Goal: Check status: Check status

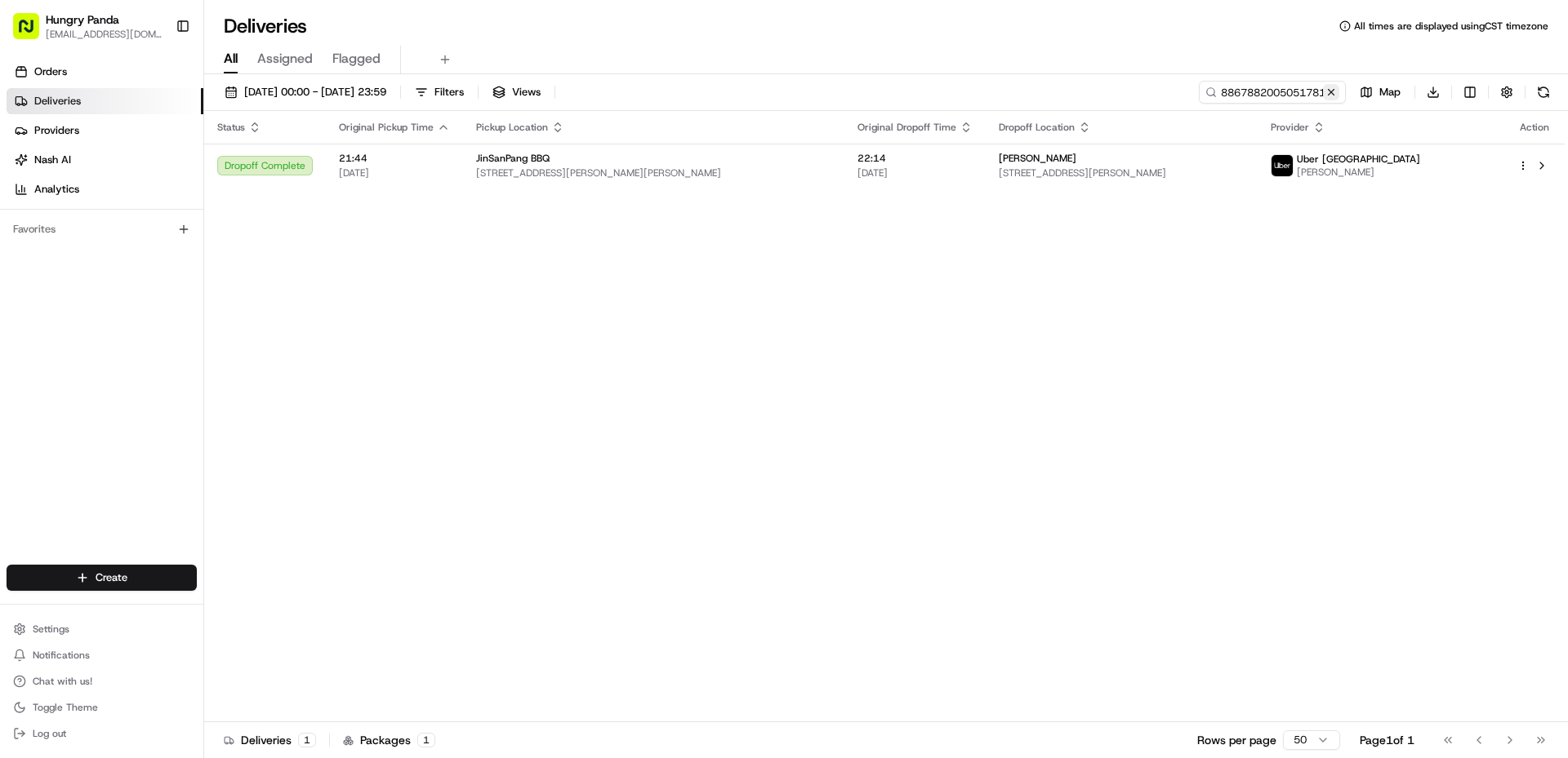
click at [1326, 91] on button at bounding box center [1331, 92] width 17 height 16
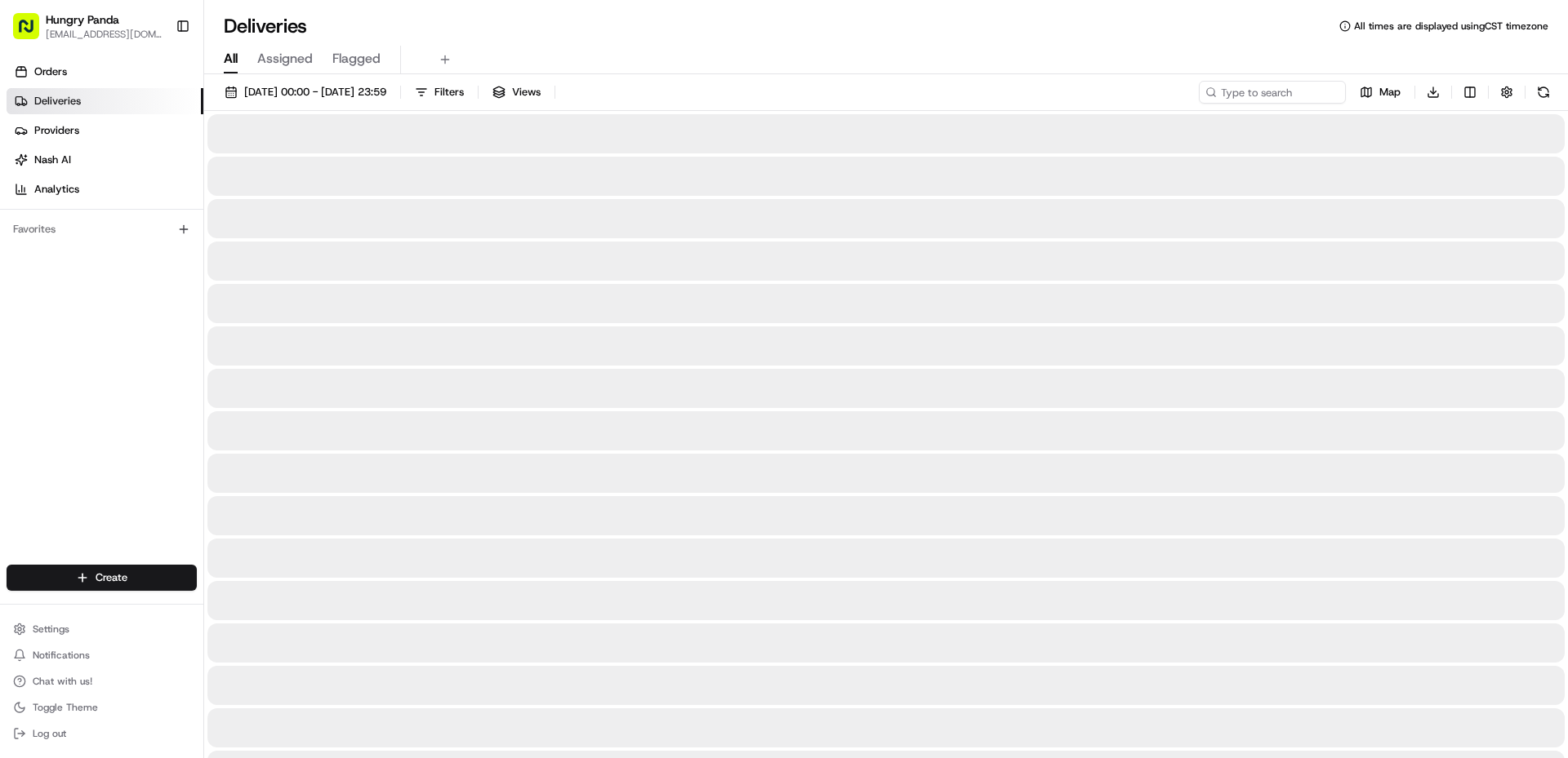
click at [1255, 106] on div "[DATE] 00:00 - [DATE] 23:59 Filters Views Map Download" at bounding box center [886, 96] width 1364 height 30
click at [1252, 97] on input at bounding box center [1248, 92] width 196 height 23
paste input "137280543565473303450"
type input "137280543565473303450"
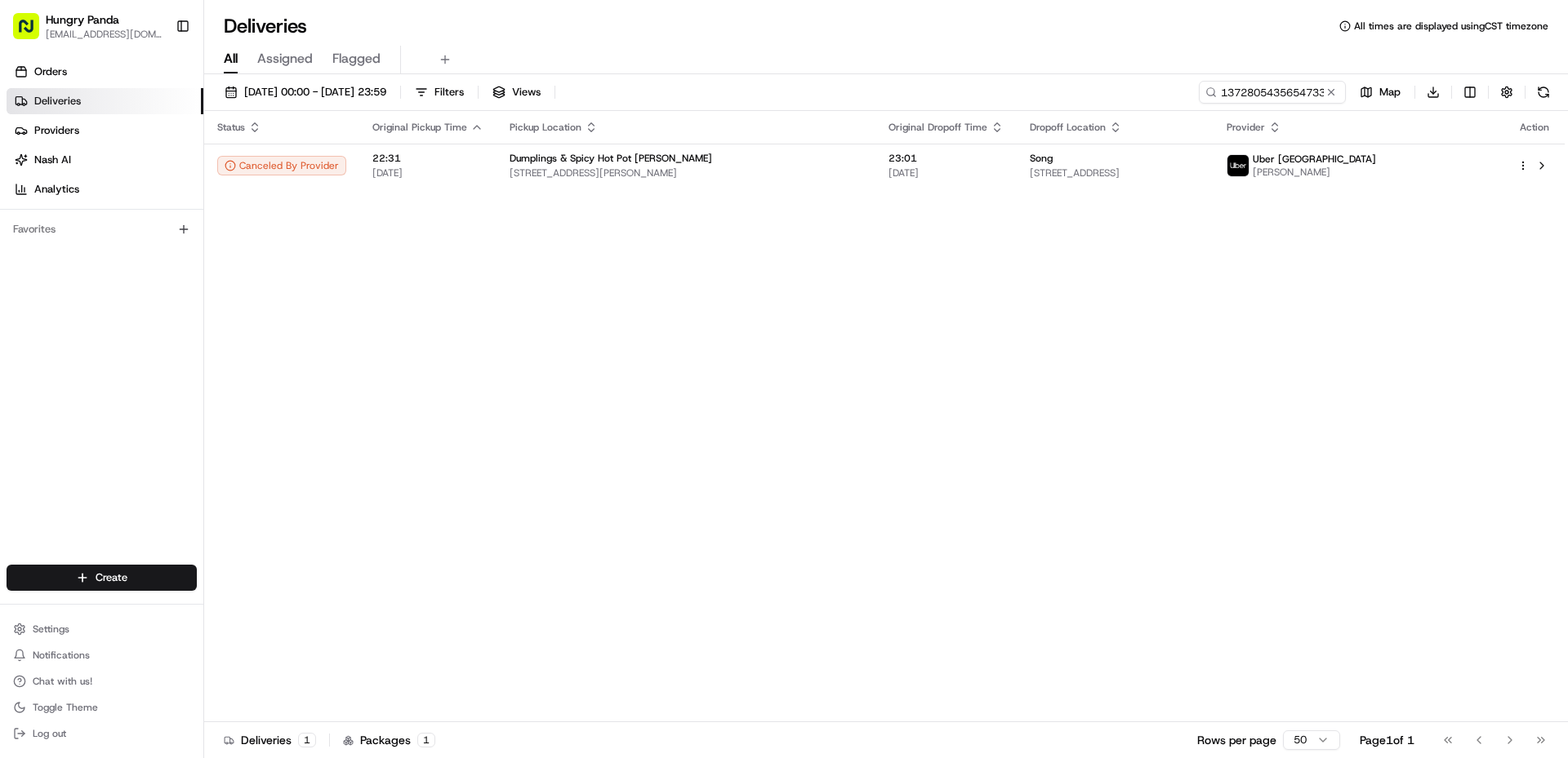
click at [812, 188] on div "Status Original Pickup Time Pickup Location Original Dropoff Time Dropoff Locat…" at bounding box center [884, 417] width 1360 height 611
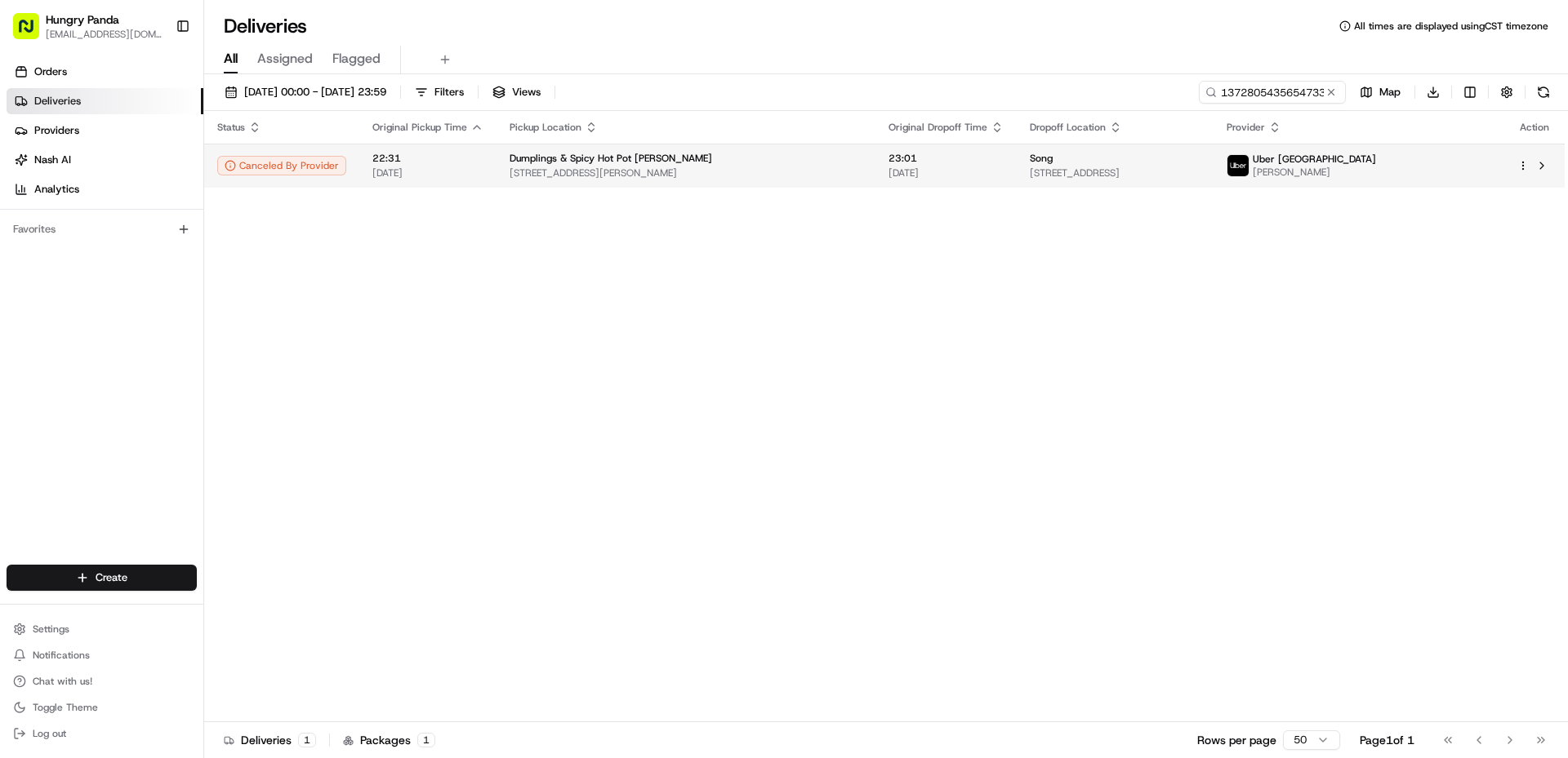
click at [827, 174] on span "[STREET_ADDRESS][PERSON_NAME]" at bounding box center [686, 173] width 353 height 13
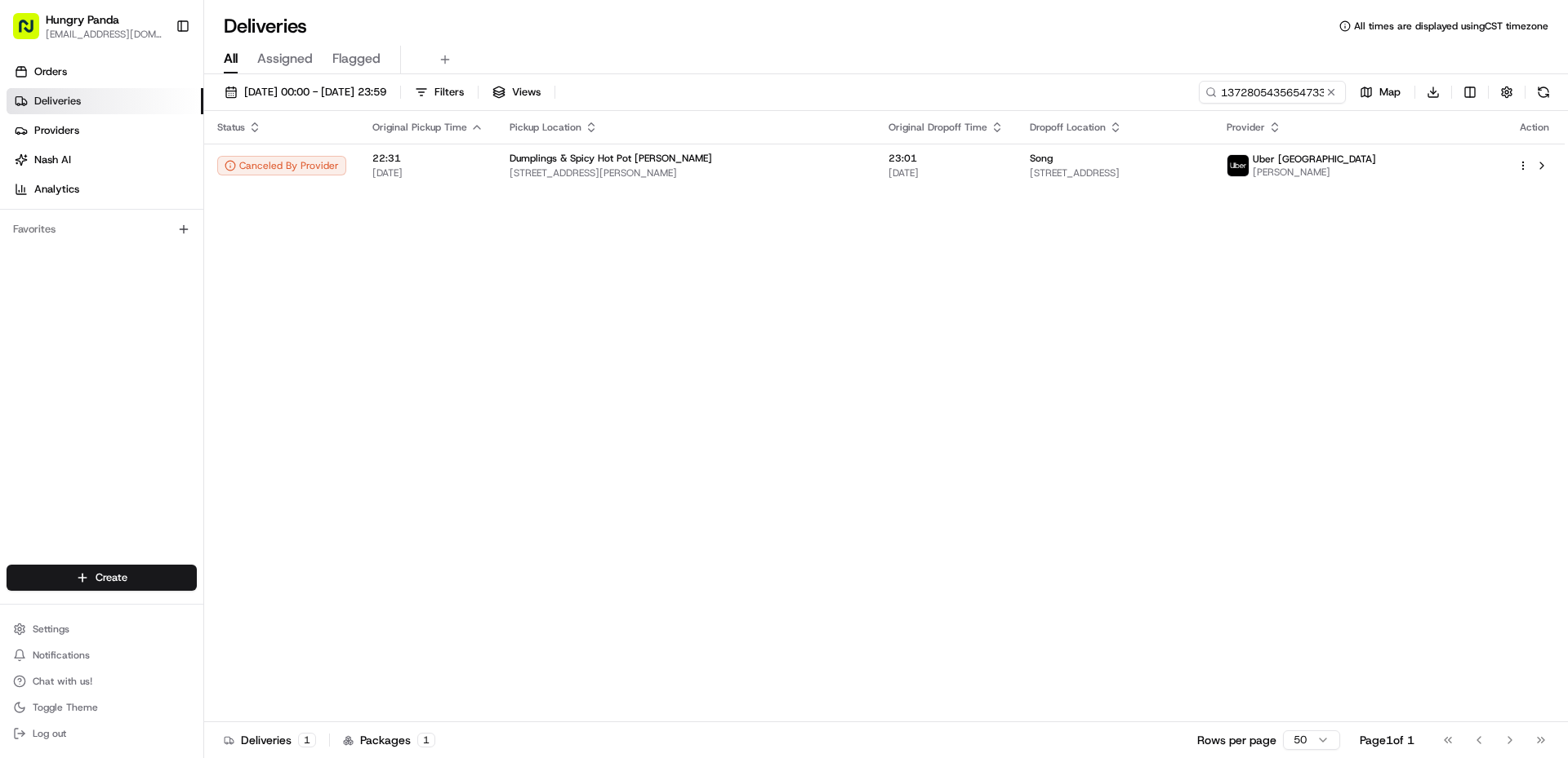
drag, startPoint x: 827, startPoint y: 542, endPoint x: 603, endPoint y: 379, distance: 277.0
click at [1334, 96] on button at bounding box center [1331, 92] width 17 height 16
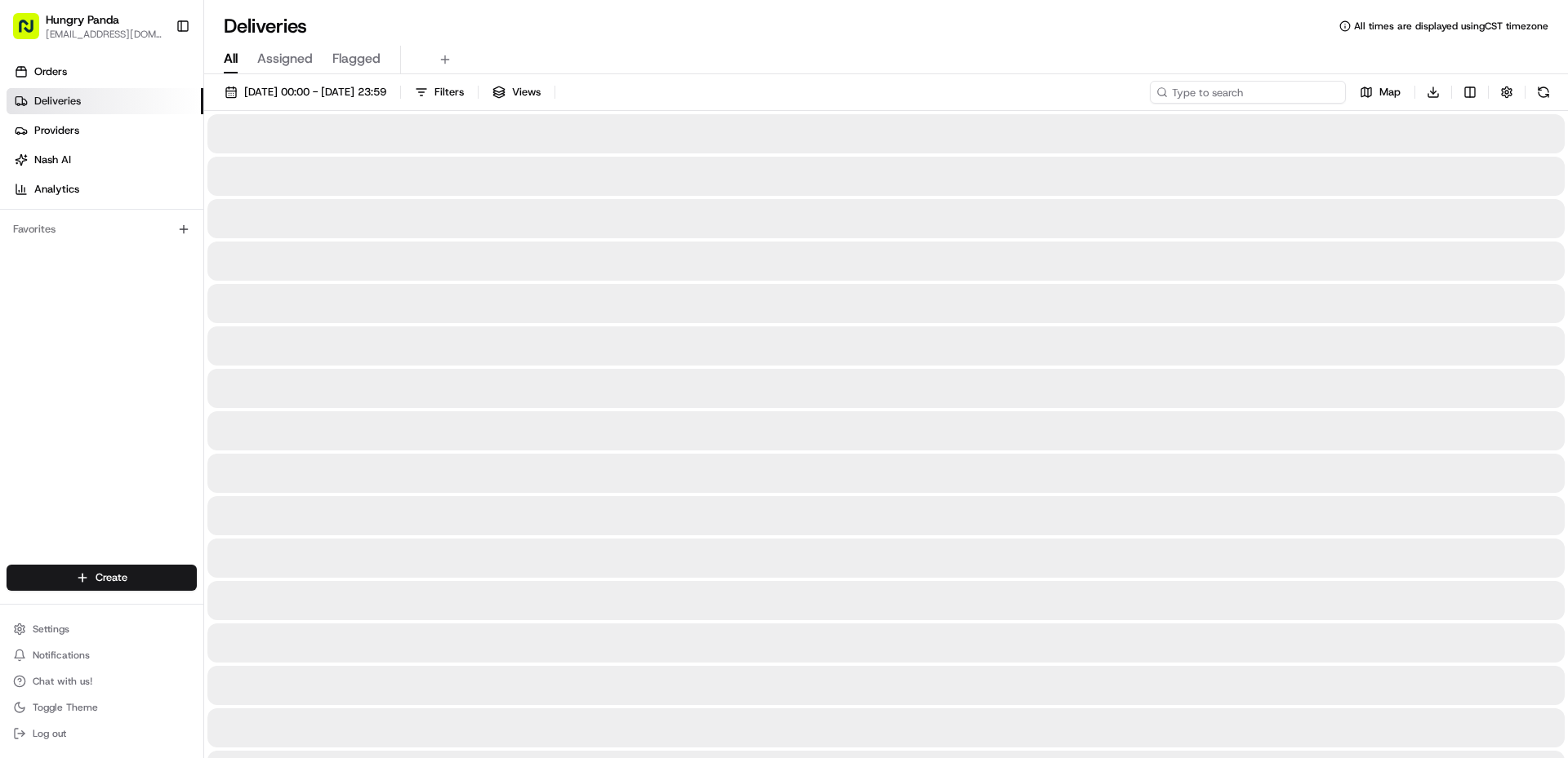
click at [1263, 94] on input at bounding box center [1248, 92] width 196 height 23
paste input "8867882005051781672417"
type input "8867882005051781672417"
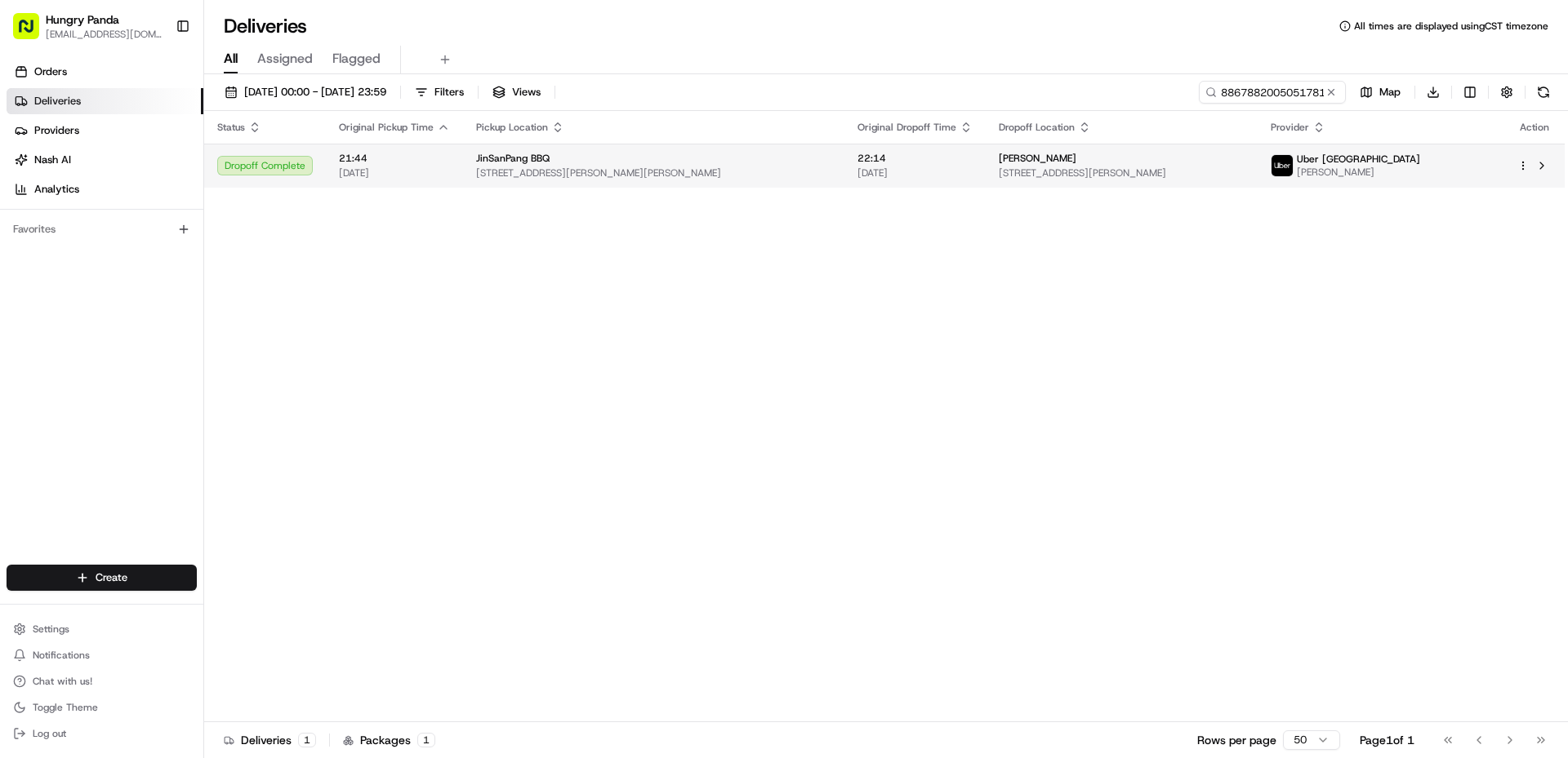
click at [750, 174] on span "[STREET_ADDRESS][PERSON_NAME][PERSON_NAME]" at bounding box center [653, 173] width 355 height 13
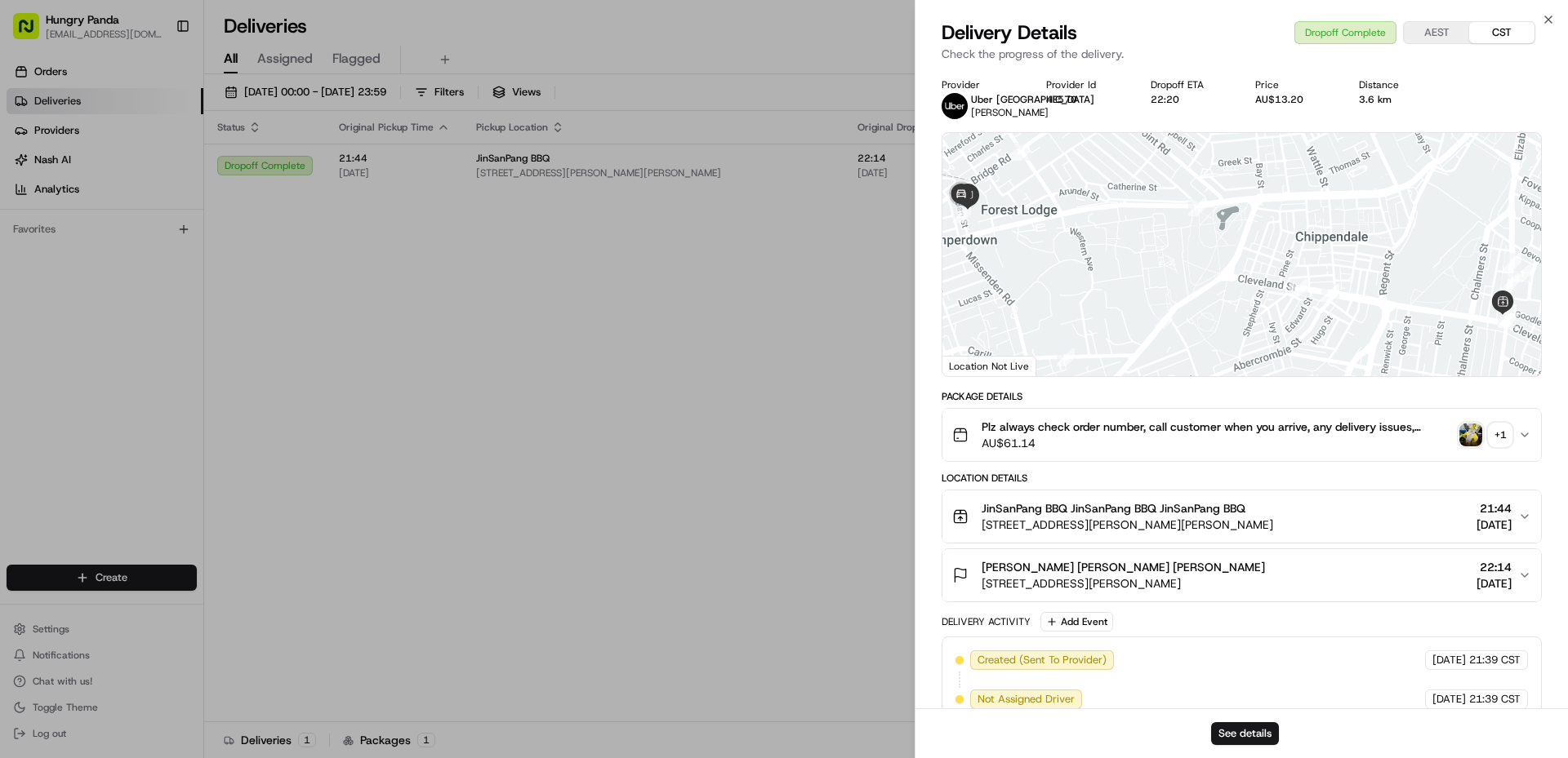
click at [1477, 446] on img "button" at bounding box center [1471, 435] width 23 height 23
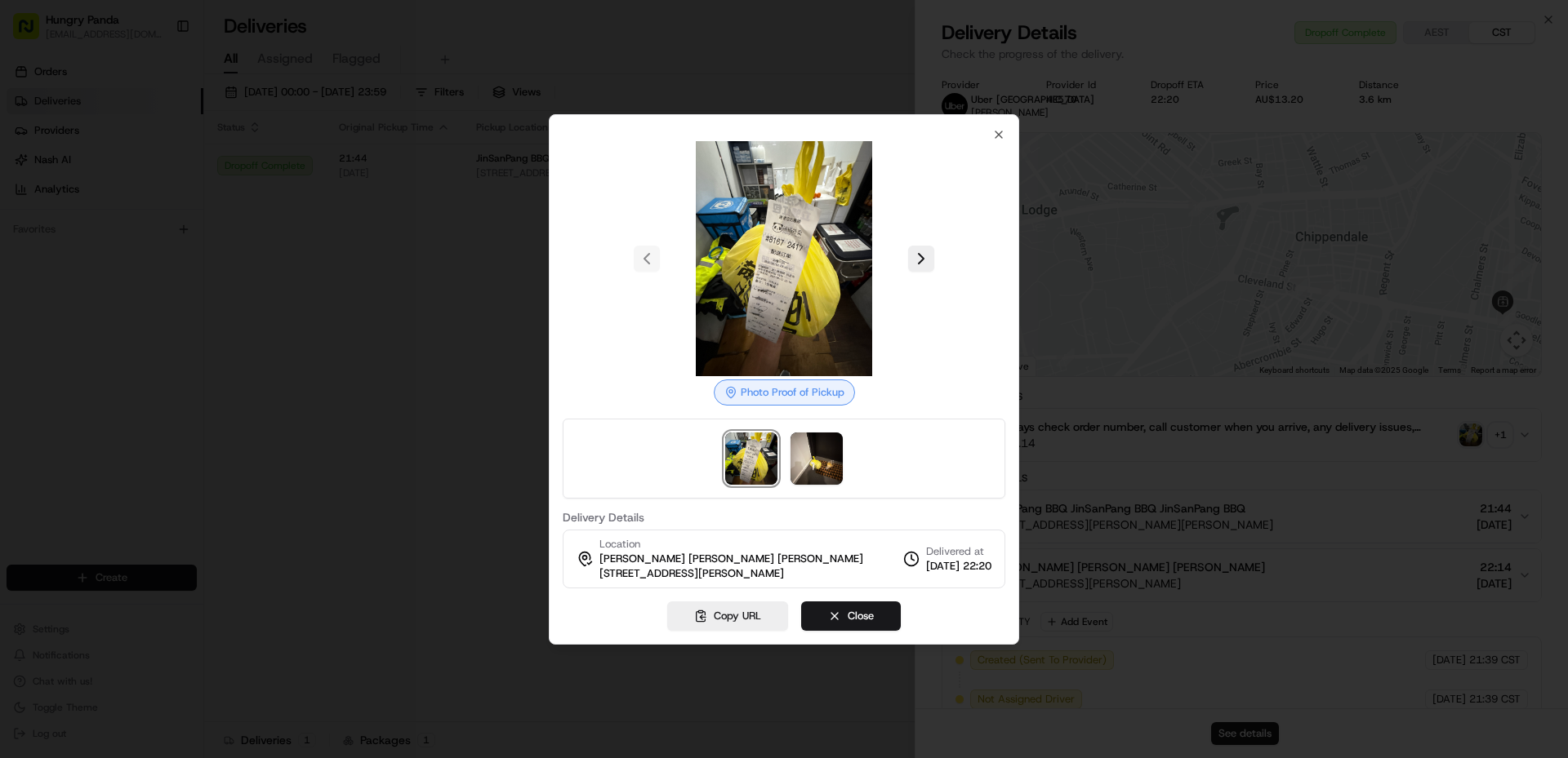
click at [493, 330] on div at bounding box center [784, 379] width 1568 height 758
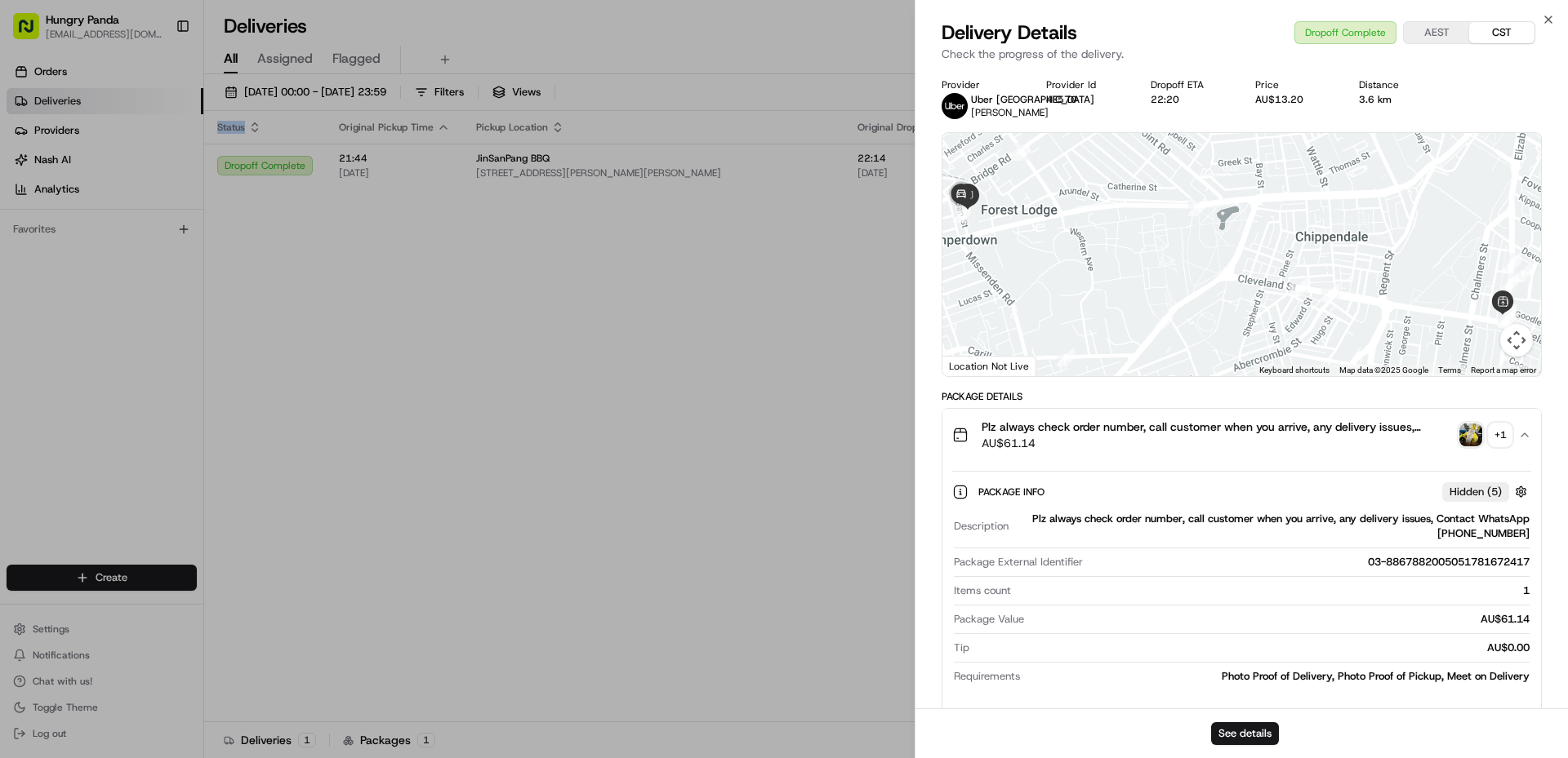
drag, startPoint x: 493, startPoint y: 330, endPoint x: 880, endPoint y: 296, distance: 388.5
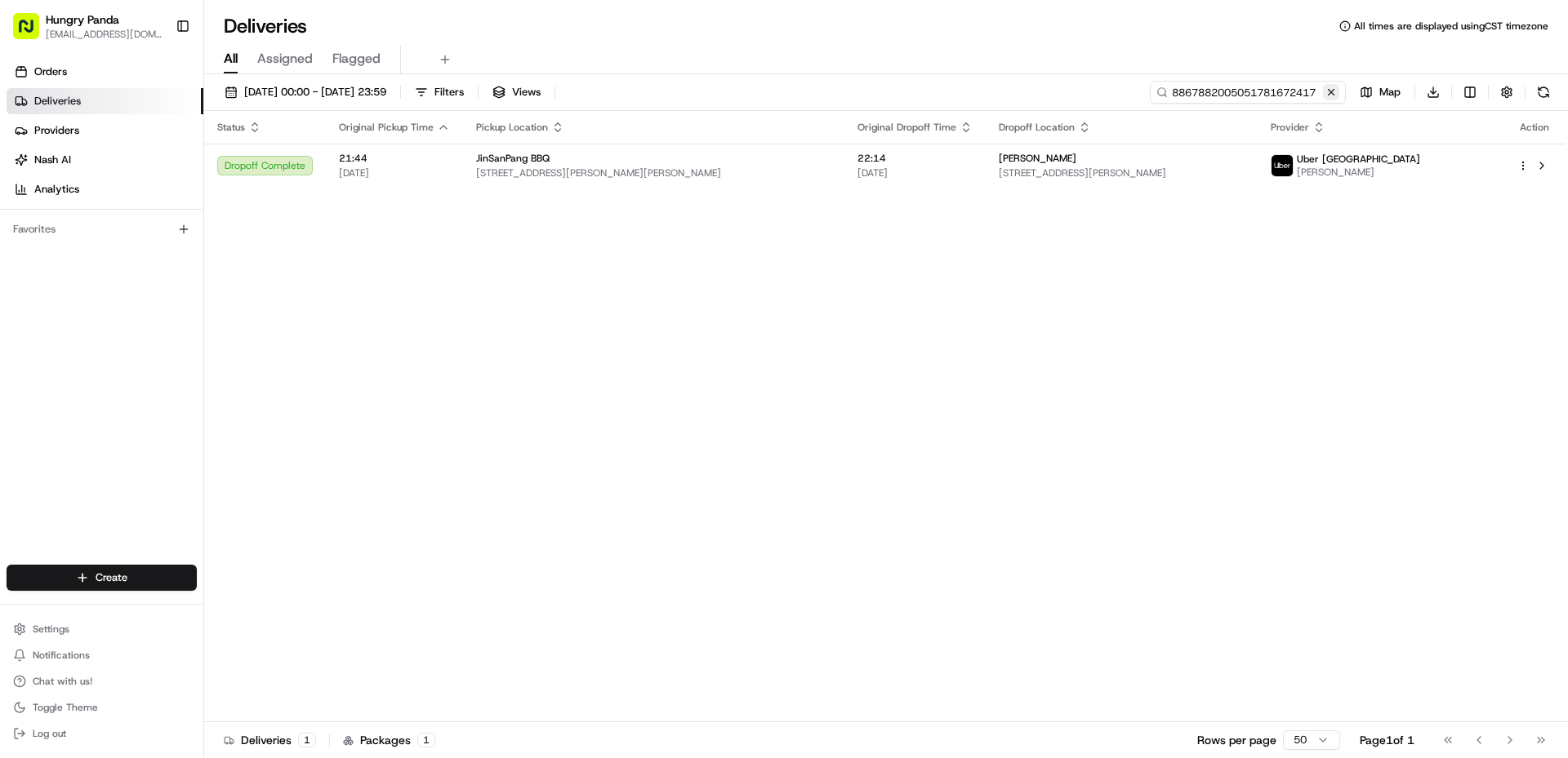
drag, startPoint x: 1340, startPoint y: 94, endPoint x: 1327, endPoint y: 95, distance: 13.0
click at [1340, 94] on input "8867882005051781672417" at bounding box center [1248, 92] width 196 height 23
drag, startPoint x: 1328, startPoint y: 90, endPoint x: 1289, endPoint y: 90, distance: 39.0
click at [1328, 90] on button at bounding box center [1331, 92] width 17 height 16
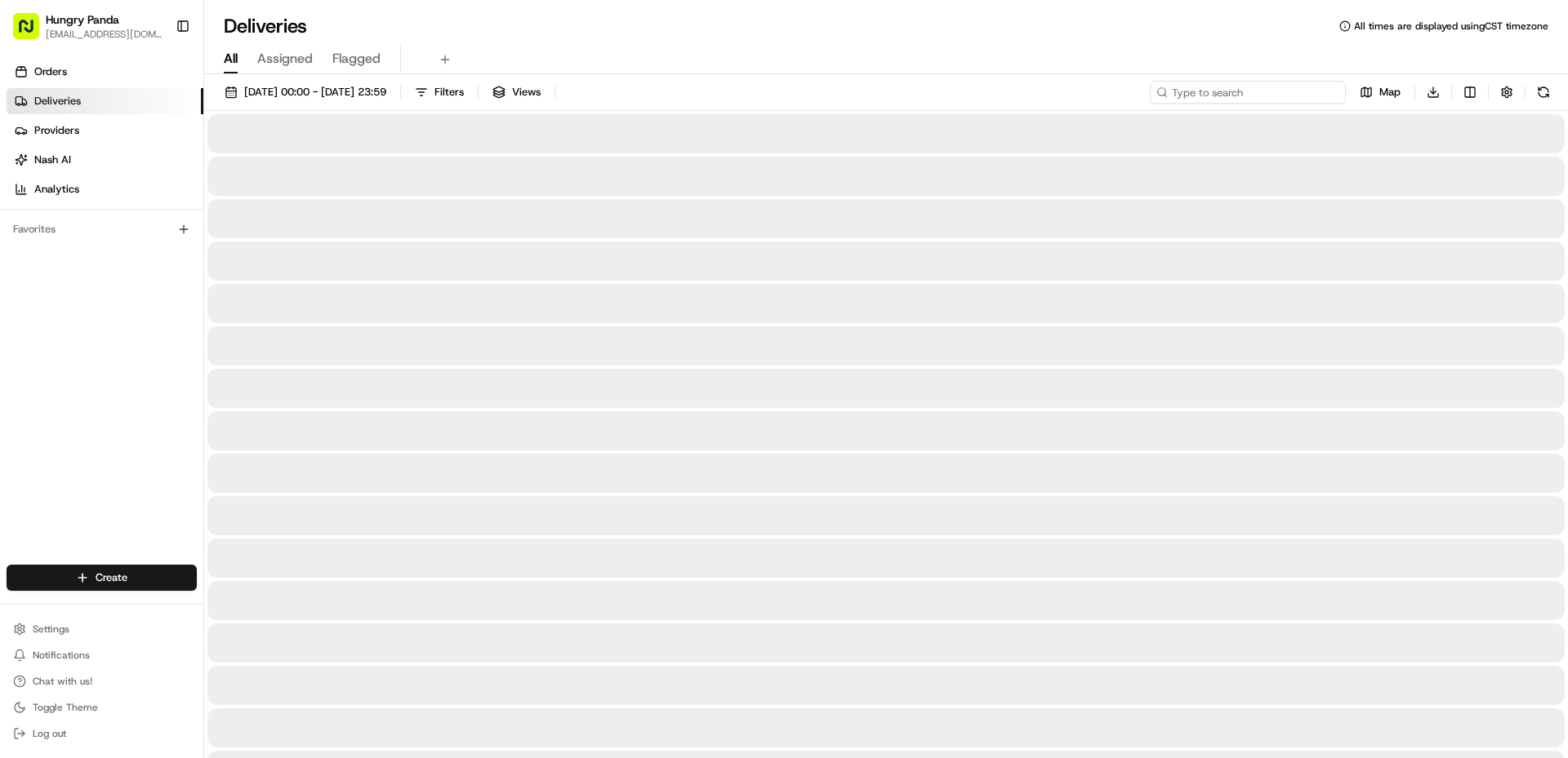
click at [1280, 89] on input at bounding box center [1248, 92] width 196 height 23
paste input "8461800985157790942410"
type input "8461800985157790942410"
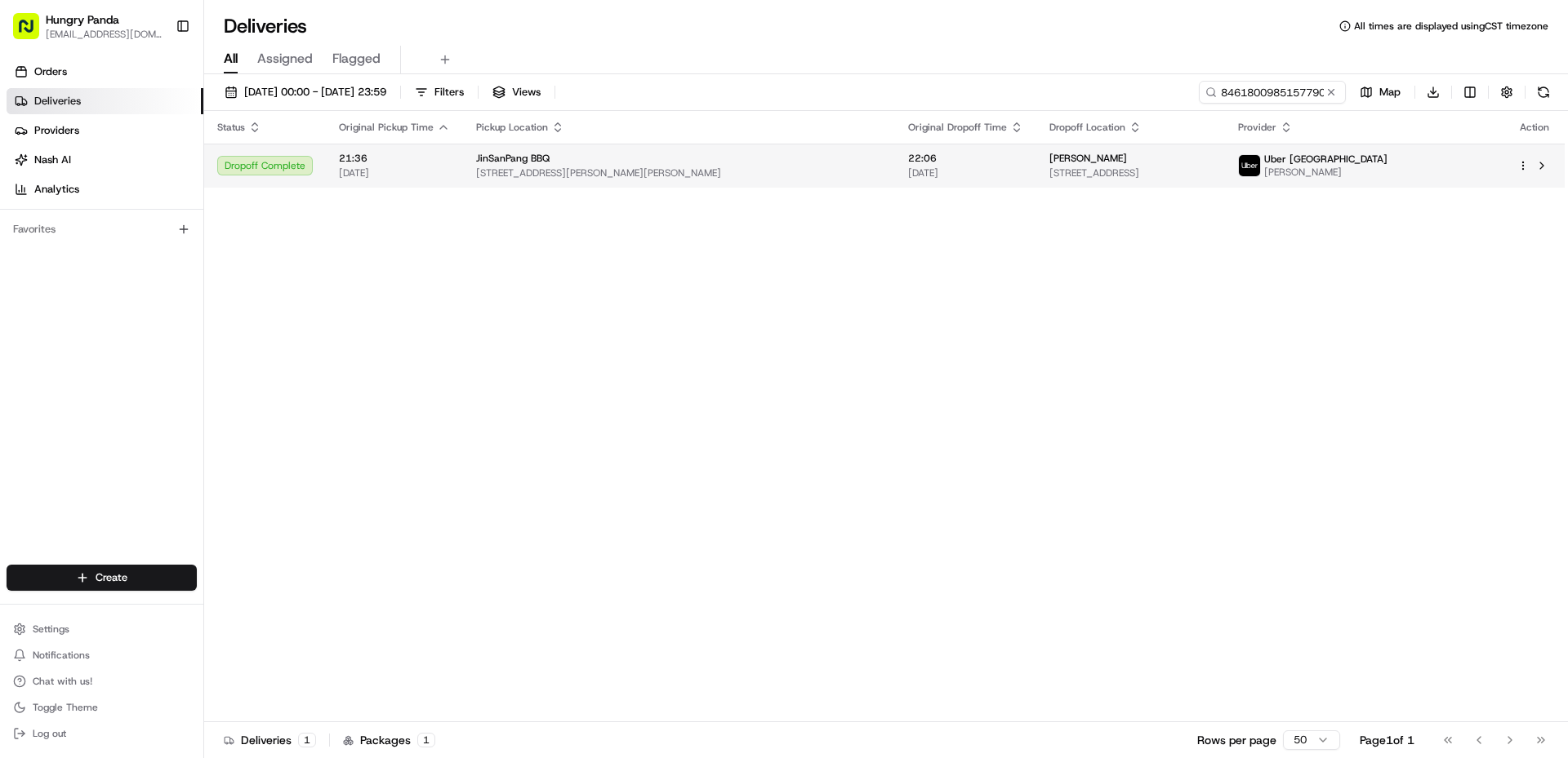
click at [1212, 168] on span "[STREET_ADDRESS]" at bounding box center [1130, 173] width 162 height 13
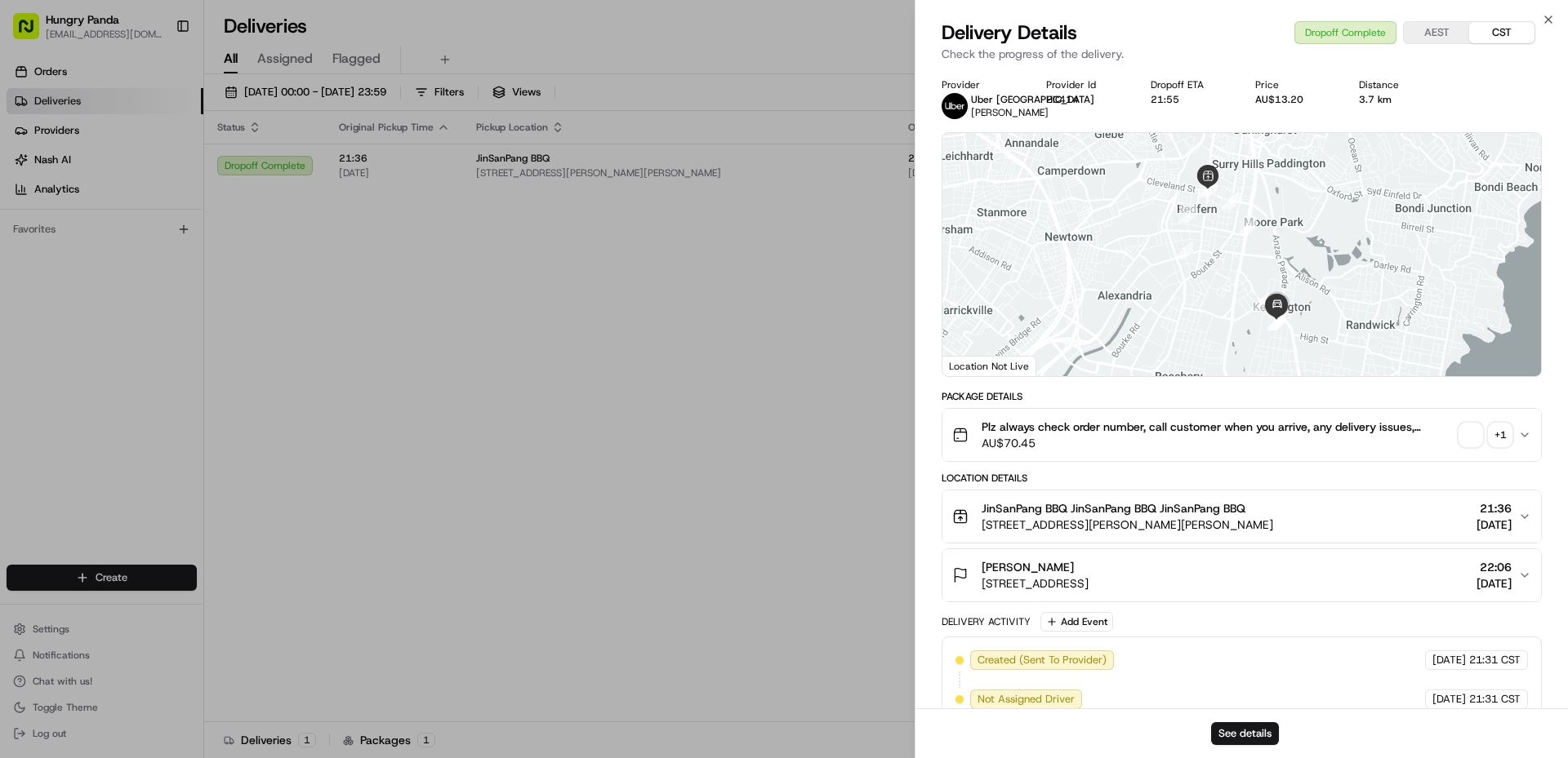
click at [1463, 446] on span "button" at bounding box center [1471, 435] width 23 height 23
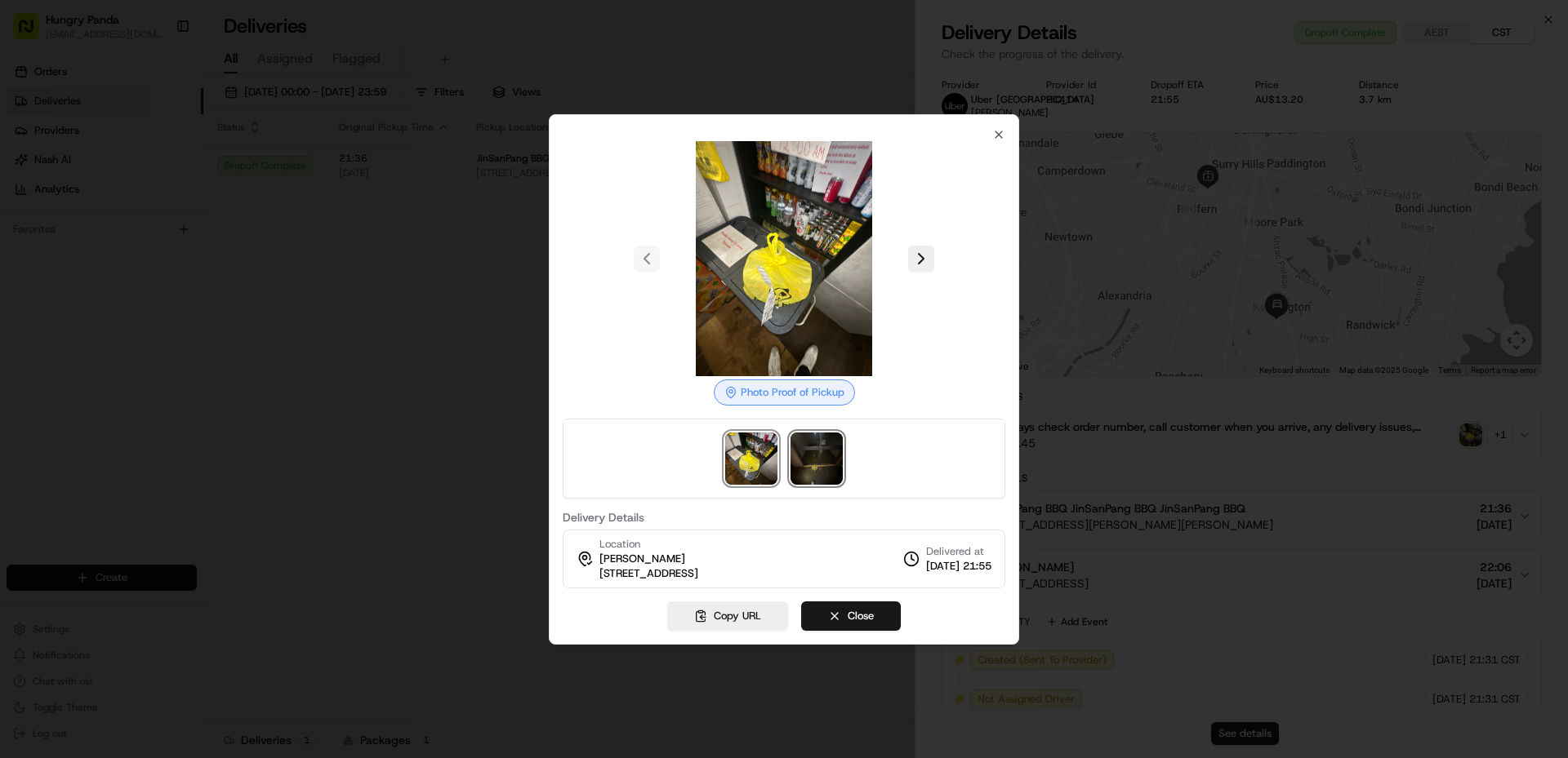
click at [815, 454] on img at bounding box center [817, 458] width 52 height 52
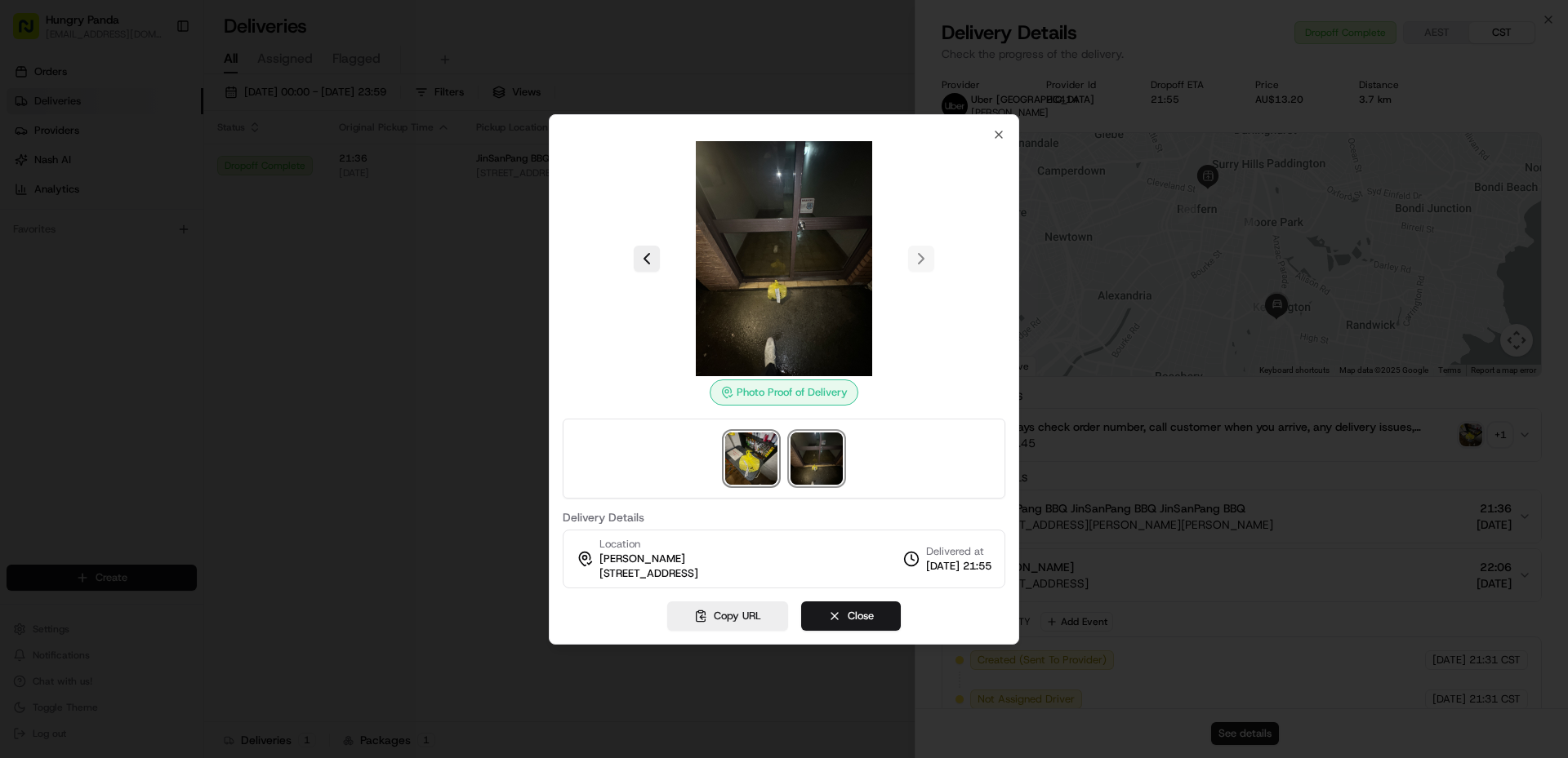
click at [751, 464] on img at bounding box center [751, 458] width 52 height 52
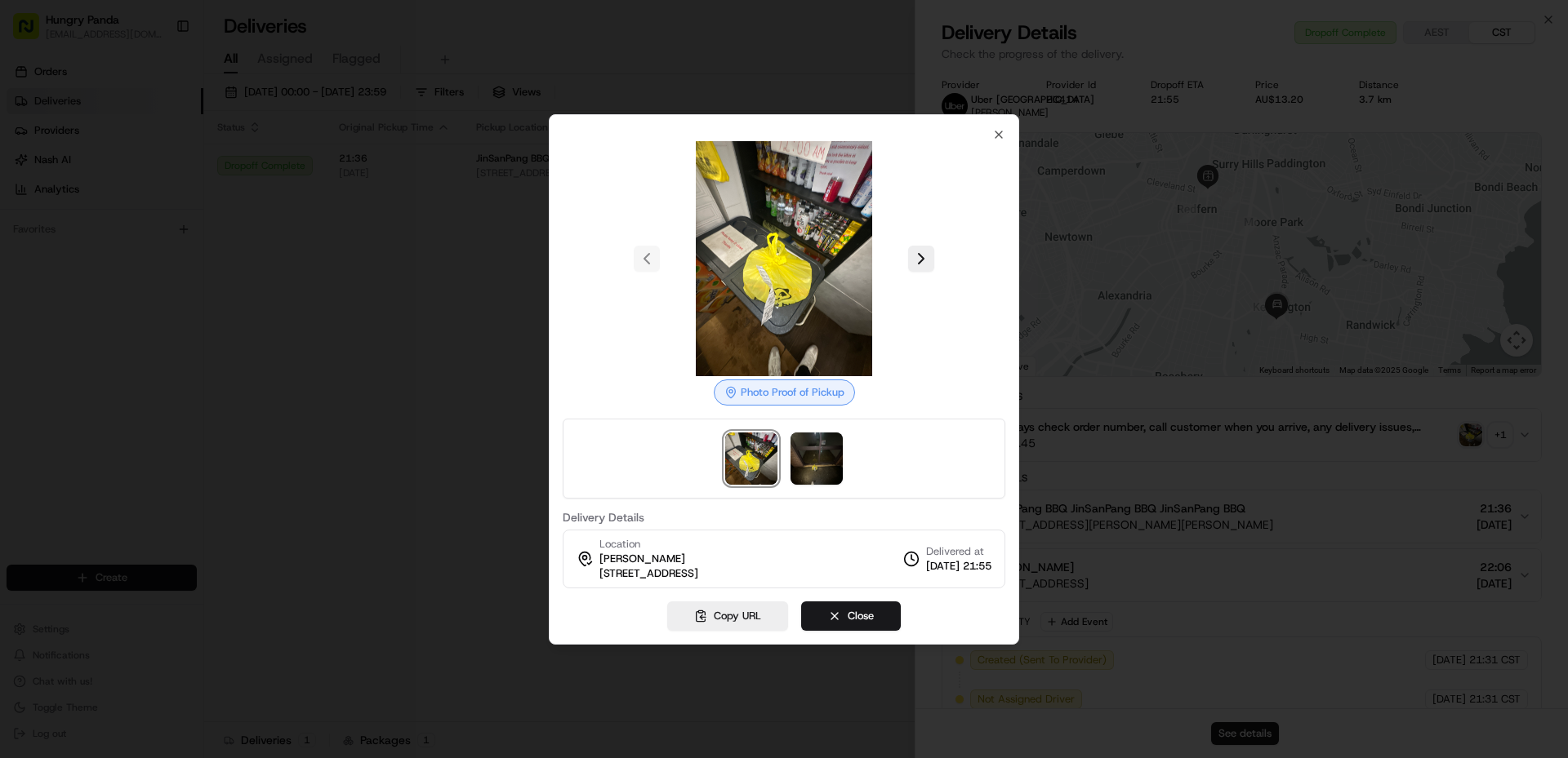
click at [514, 346] on div at bounding box center [784, 379] width 1568 height 758
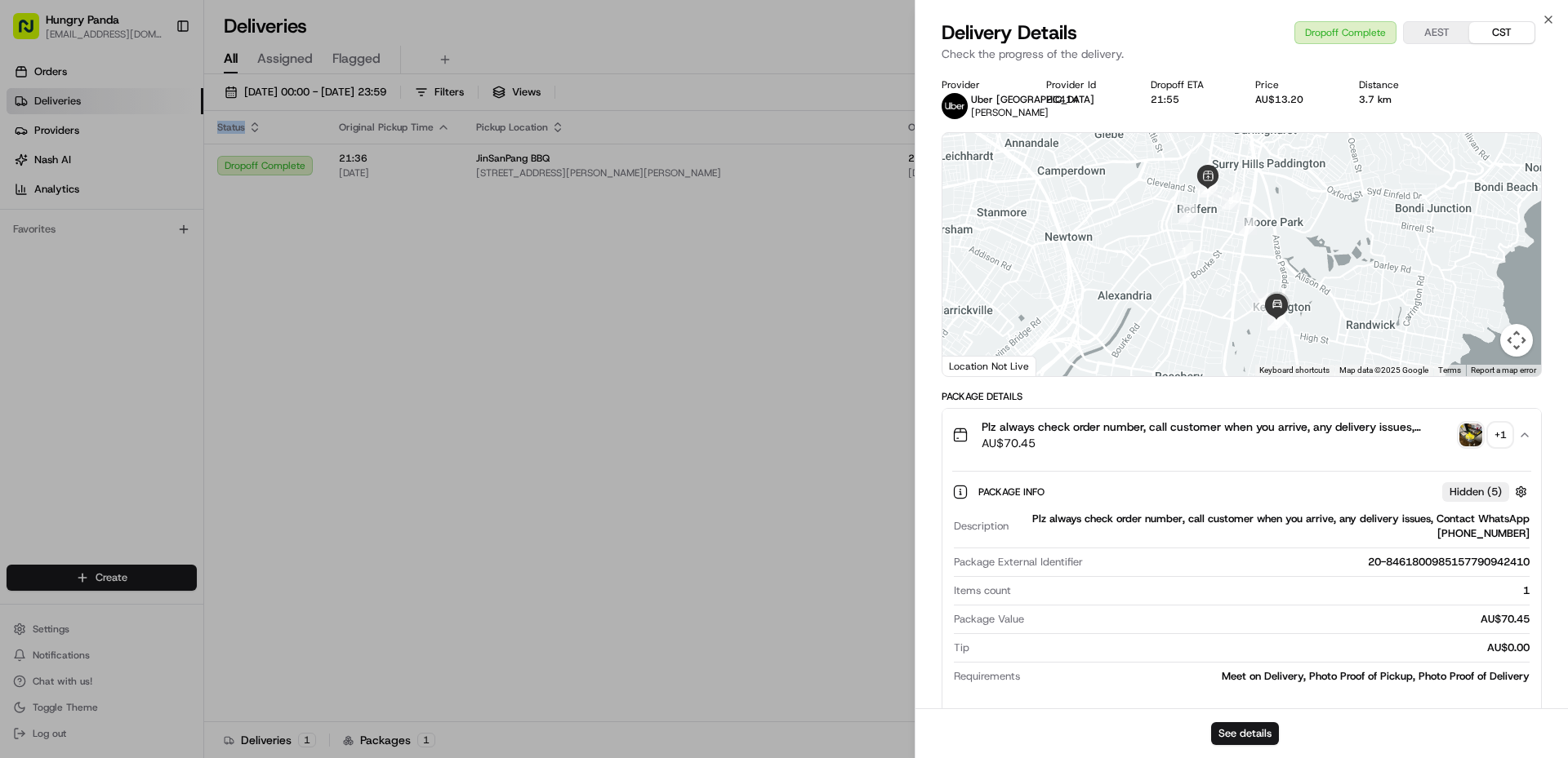
drag, startPoint x: 513, startPoint y: 346, endPoint x: 846, endPoint y: 265, distance: 342.7
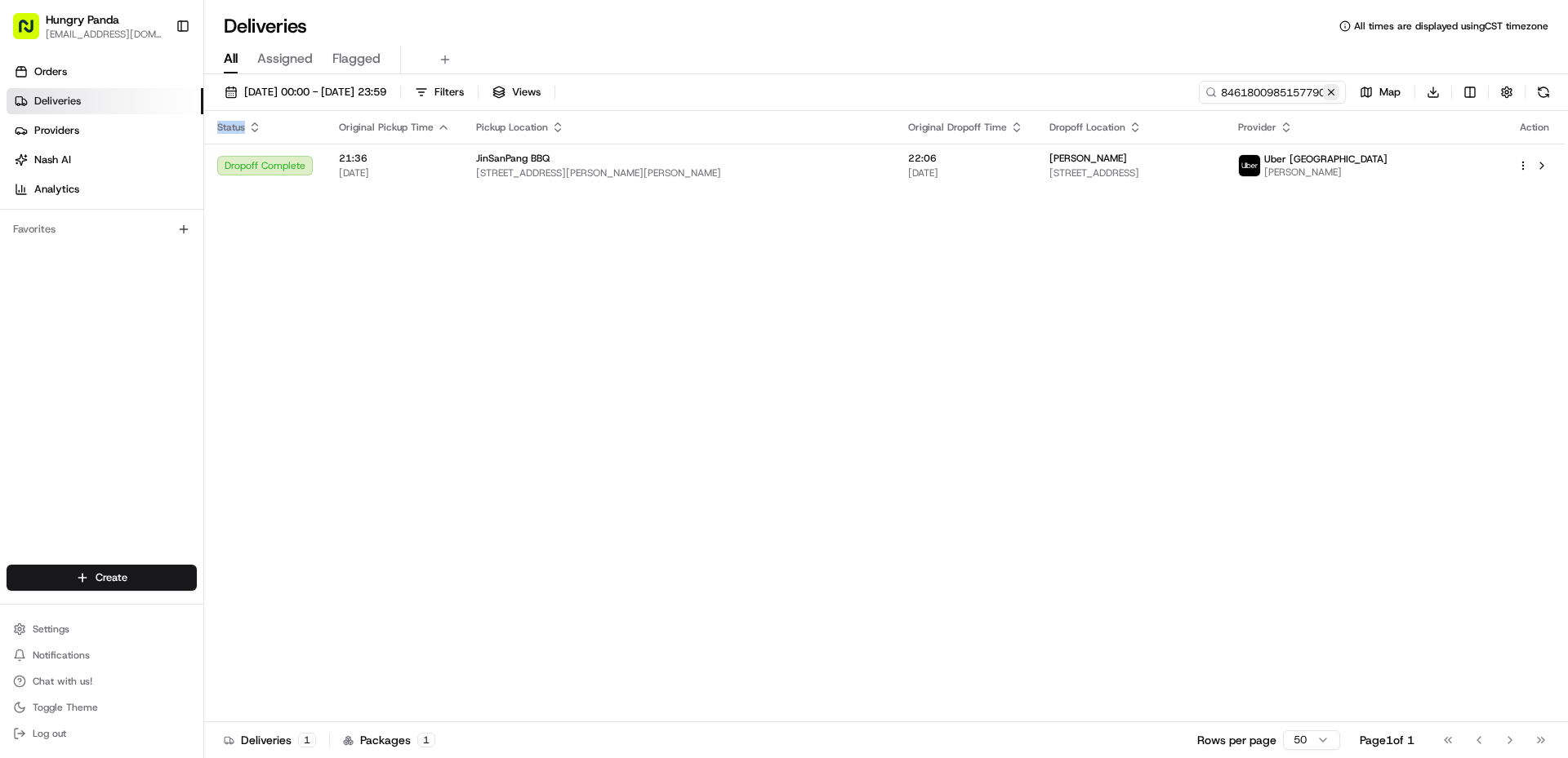
click at [1331, 89] on button at bounding box center [1331, 92] width 17 height 16
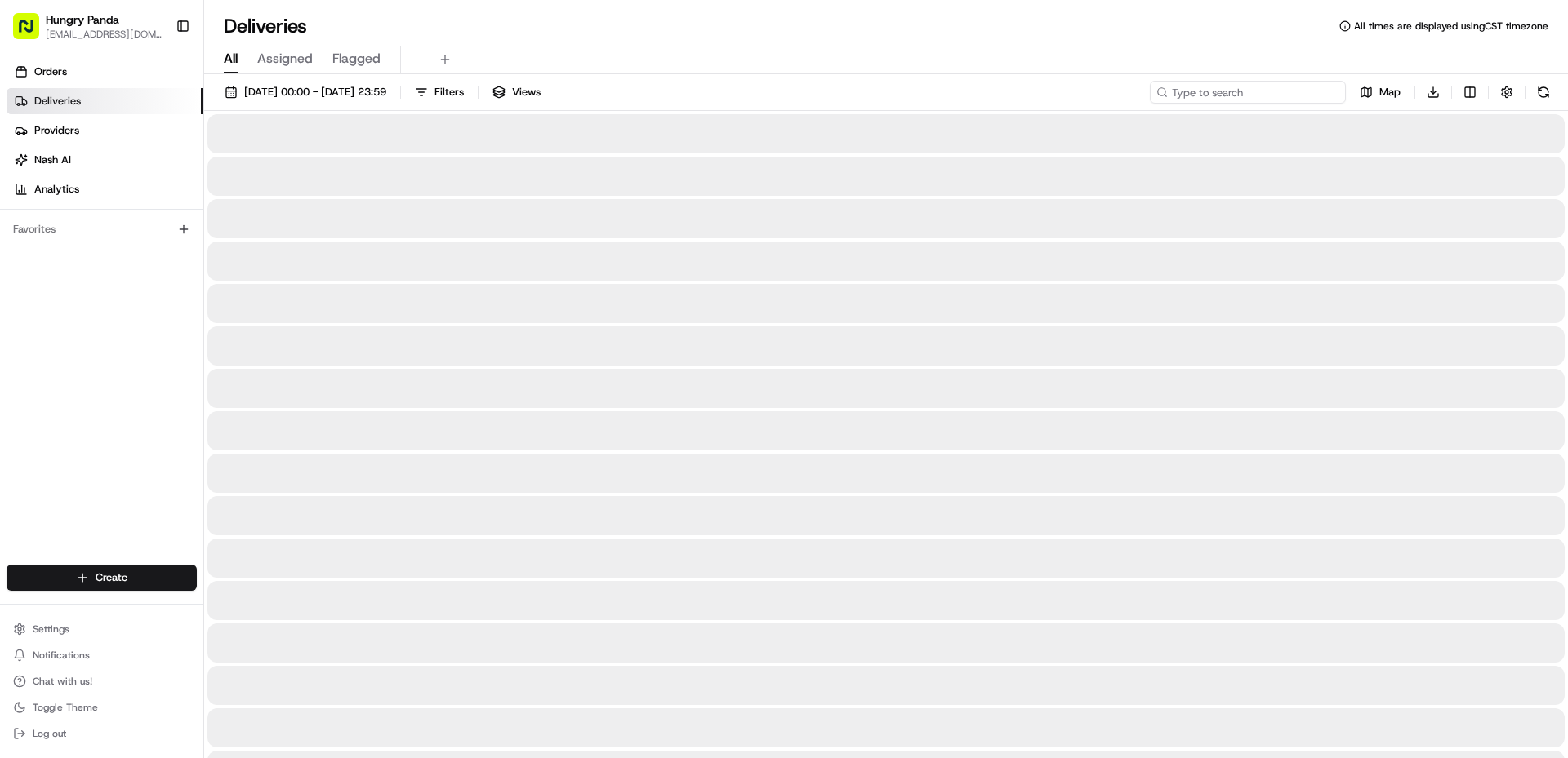
click at [1268, 89] on input at bounding box center [1248, 92] width 196 height 23
paste input "0572865775351751072445"
type input "0572865775351751072445"
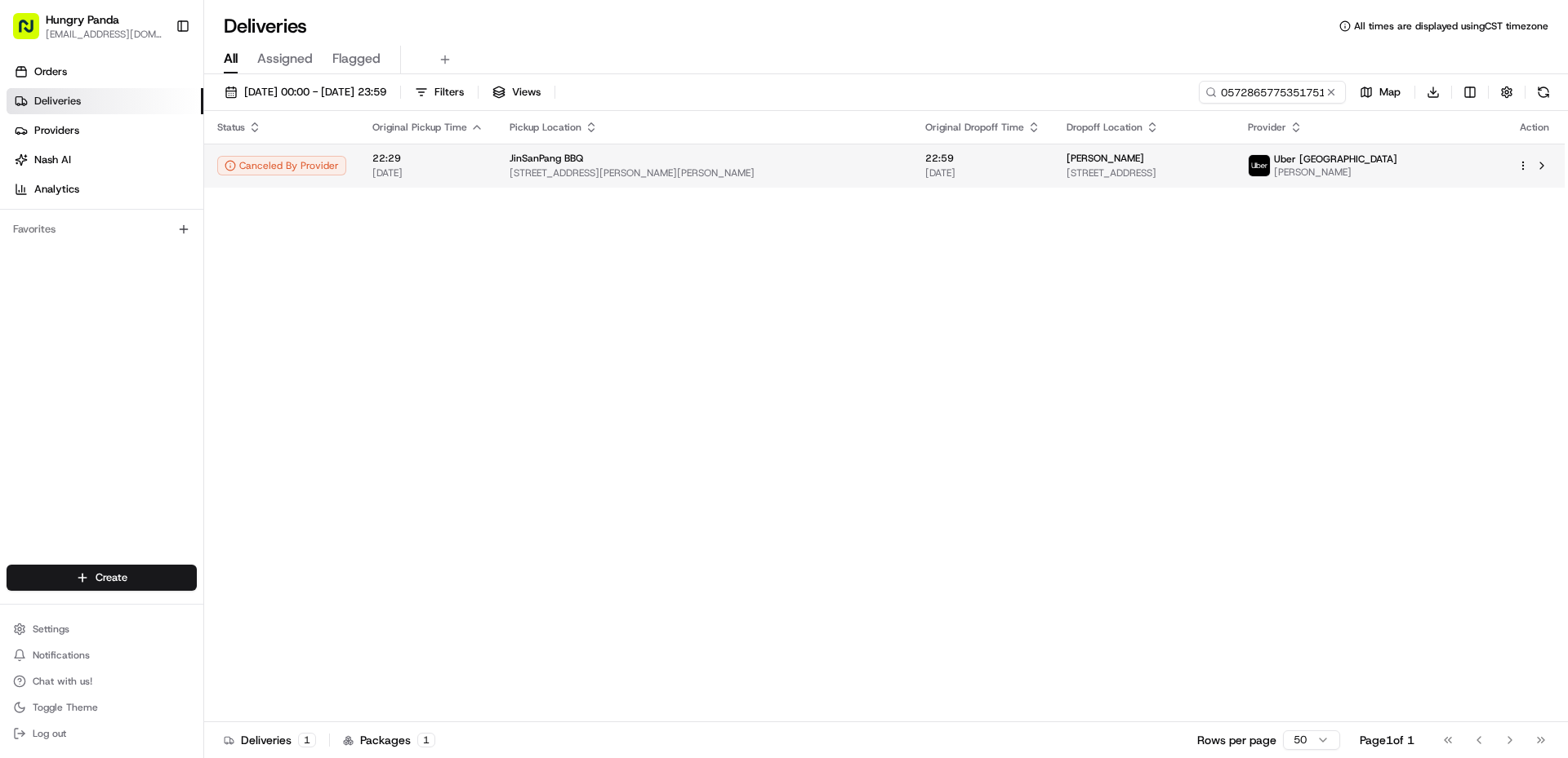
click at [977, 175] on td "22:59 [DATE]" at bounding box center [982, 165] width 142 height 44
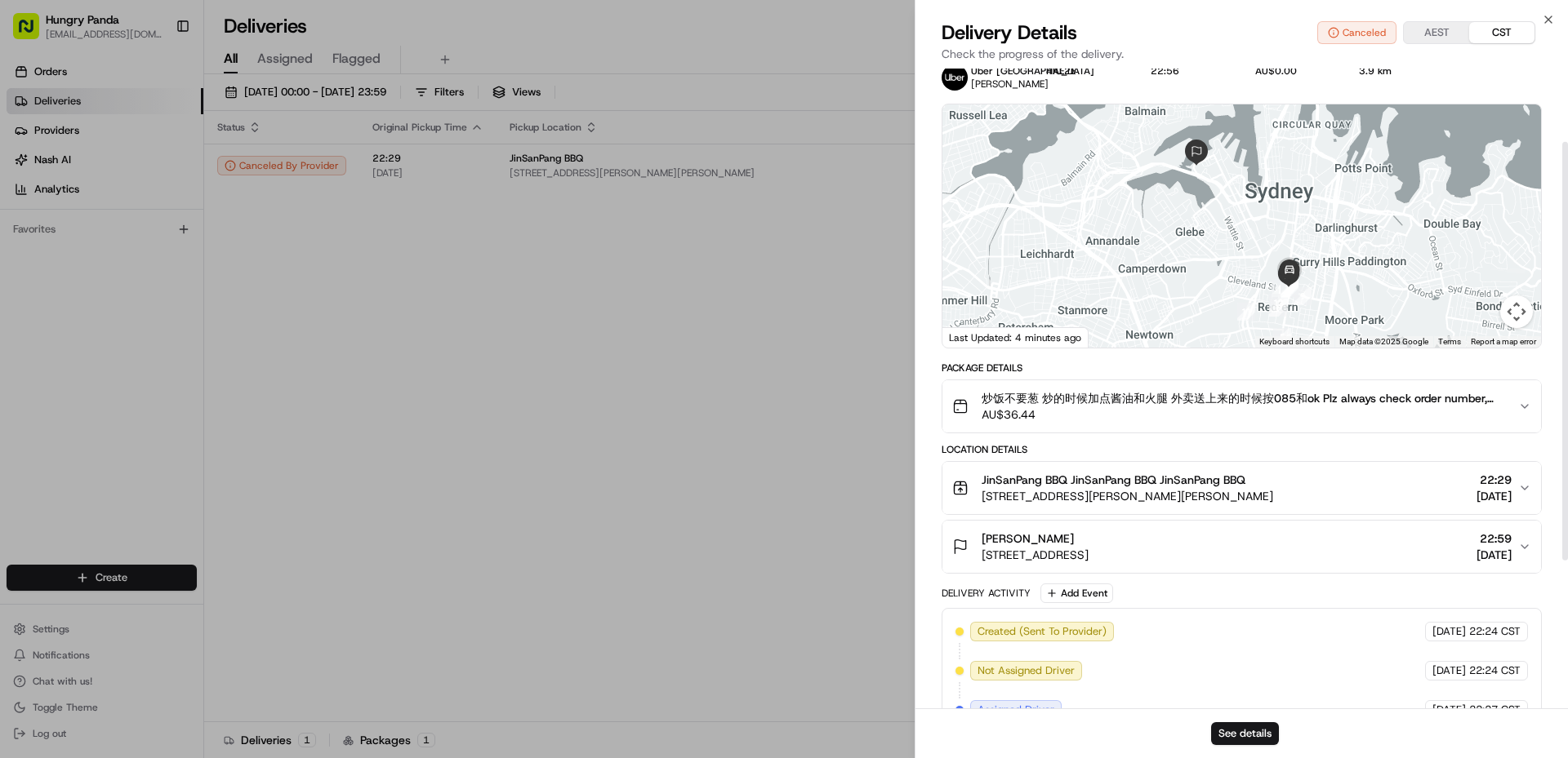
scroll to position [11, 0]
